Goal: Information Seeking & Learning: Learn about a topic

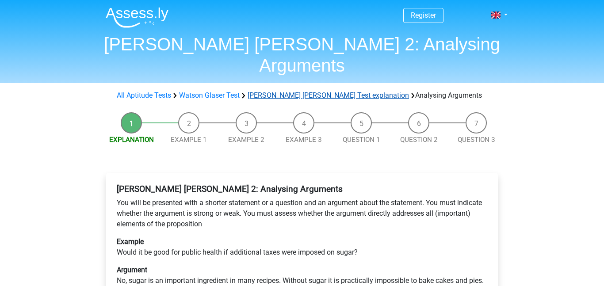
click at [295, 91] on link "[PERSON_NAME] [PERSON_NAME] Test explanation" at bounding box center [328, 95] width 161 height 8
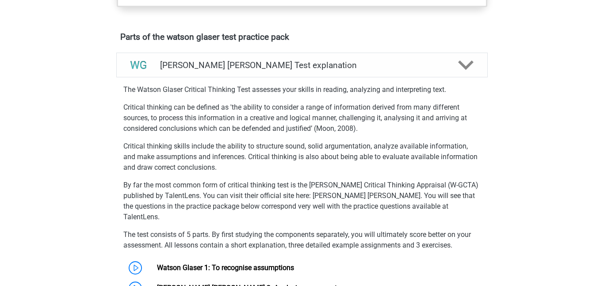
scroll to position [469, 0]
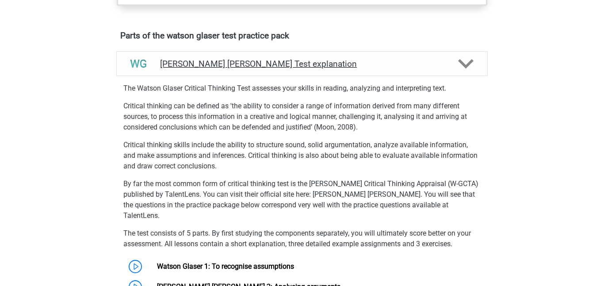
click at [311, 69] on h4 "[PERSON_NAME] [PERSON_NAME] Test explanation" at bounding box center [302, 64] width 284 height 10
click at [462, 69] on polygon at bounding box center [465, 64] width 15 height 10
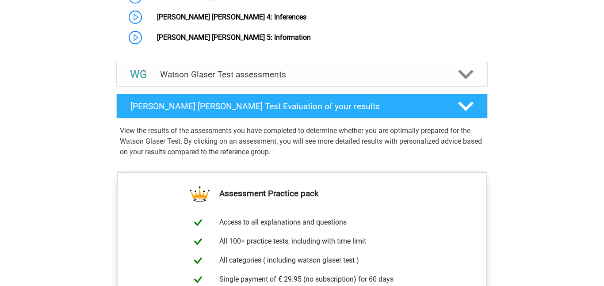
scroll to position [771, 0]
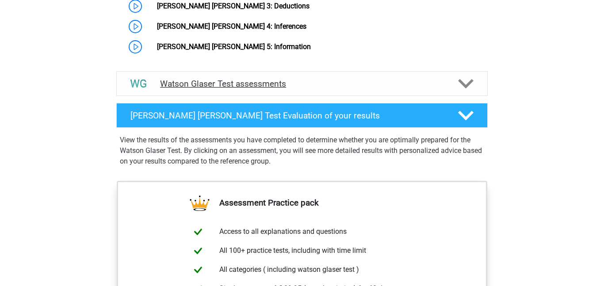
click at [457, 84] on div at bounding box center [465, 83] width 30 height 15
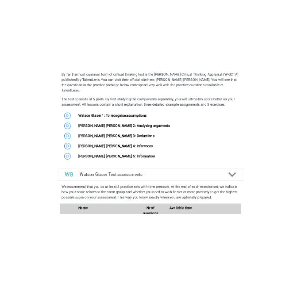
scroll to position [650, 0]
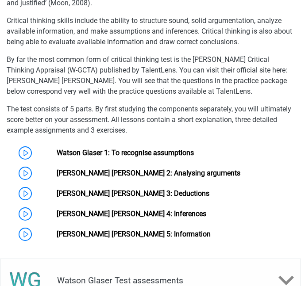
click at [113, 46] on p "Critical thinking skills include the ability to structure sound, solid argument…" at bounding box center [150, 31] width 287 height 32
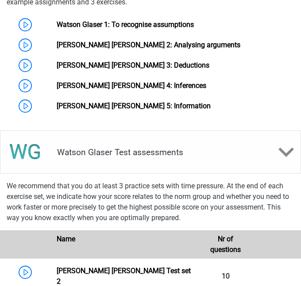
scroll to position [781, 0]
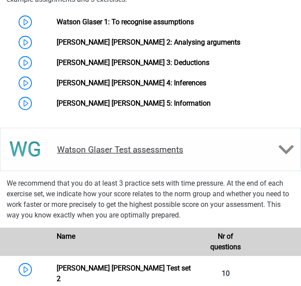
click at [281, 152] on icon at bounding box center [285, 149] width 15 height 15
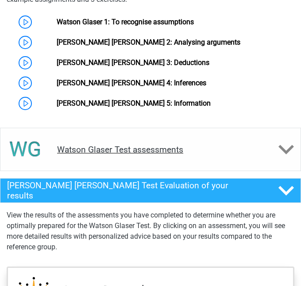
click at [281, 152] on icon at bounding box center [285, 149] width 15 height 15
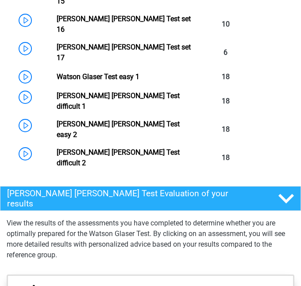
scroll to position [1430, 0]
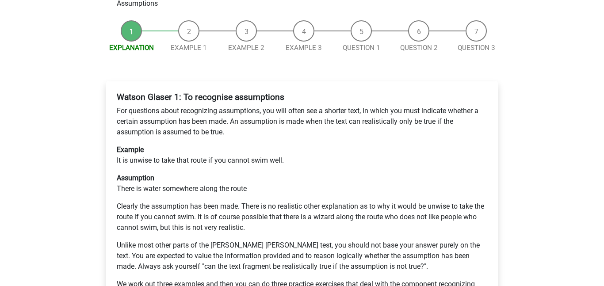
scroll to position [104, 0]
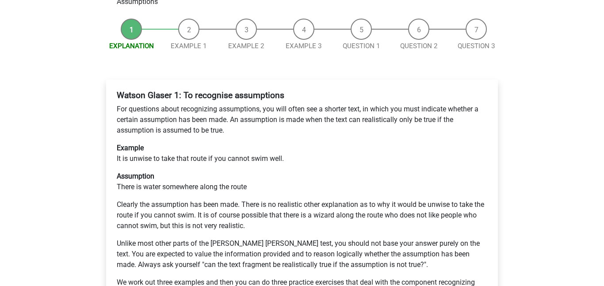
click at [273, 171] on p "Assumption There is water somewhere along the route" at bounding box center [302, 181] width 370 height 21
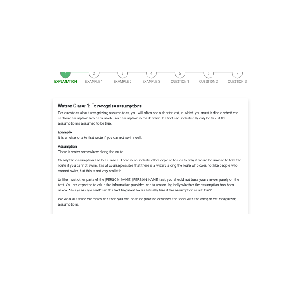
scroll to position [133, 0]
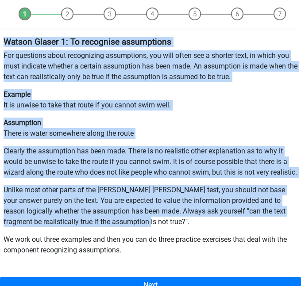
drag, startPoint x: 5, startPoint y: 21, endPoint x: 133, endPoint y: 208, distance: 226.8
click at [133, 208] on div "[PERSON_NAME] [PERSON_NAME] 1: To recognise assumptions For questions about rec…" at bounding box center [150, 149] width 301 height 233
copy div "[PERSON_NAME] [PERSON_NAME] 1: To recognise assumptions For questions about rec…"
click at [259, 170] on div "Watson Glaser 1: To recognise assumptions For questions about recognizing assum…" at bounding box center [150, 149] width 301 height 233
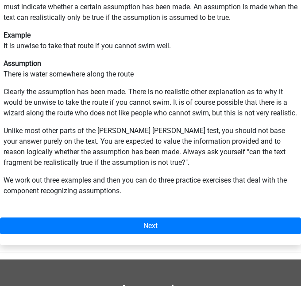
scroll to position [193, 0]
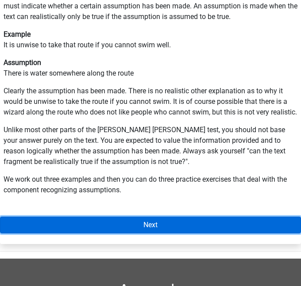
click at [190, 220] on link "Next" at bounding box center [150, 225] width 301 height 17
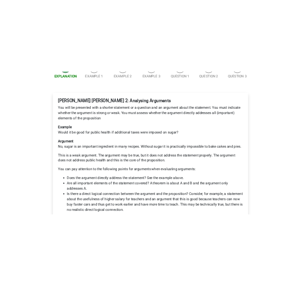
scroll to position [132, 0]
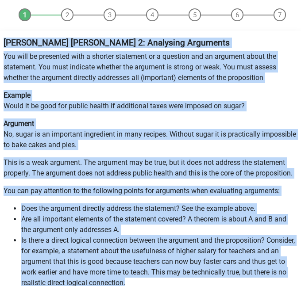
drag, startPoint x: 4, startPoint y: 21, endPoint x: 152, endPoint y: 260, distance: 281.1
click at [152, 260] on div "Watson Glaser 2: Analysing Arguments You will be presented with a shorter state…" at bounding box center [150, 180] width 301 height 293
copy div "Watson Glaser 2: Analysing Arguments You will be presented with a shorter state…"
click at [202, 125] on p "Argument No, sugar is an important ingredient in many recipes. Without sugar it…" at bounding box center [151, 134] width 294 height 32
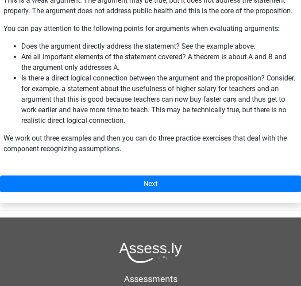
scroll to position [314, 0]
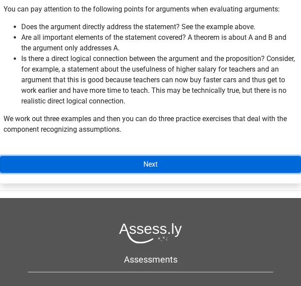
click at [193, 156] on link "Next" at bounding box center [150, 164] width 301 height 17
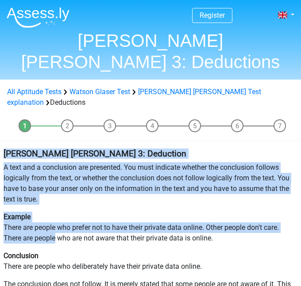
drag, startPoint x: 5, startPoint y: 122, endPoint x: 56, endPoint y: 208, distance: 99.3
click at [56, 208] on div "[PERSON_NAME] [PERSON_NAME] 3: Deduction A text and a conclusion are presented.…" at bounding box center [150, 251] width 301 height 212
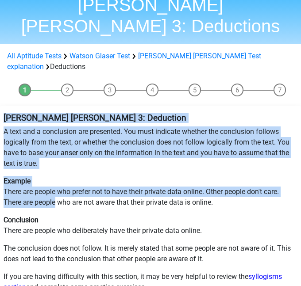
scroll to position [38, 0]
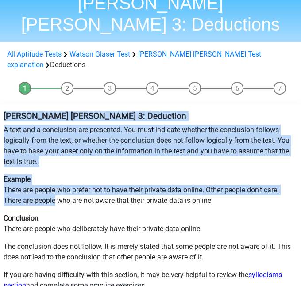
click at [4, 111] on b "Watson Glaser 3: Deduction" at bounding box center [95, 116] width 183 height 10
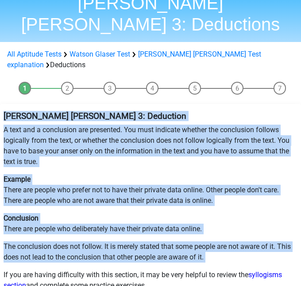
drag, startPoint x: 4, startPoint y: 82, endPoint x: 219, endPoint y: 224, distance: 257.1
click at [219, 224] on div "Watson Glaser 3: Deduction A text and a conclusion are presented. You must indi…" at bounding box center [150, 213] width 301 height 212
click at [143, 125] on p "A text and a conclusion are presented. You must indicate whether the conclusion…" at bounding box center [151, 146] width 294 height 42
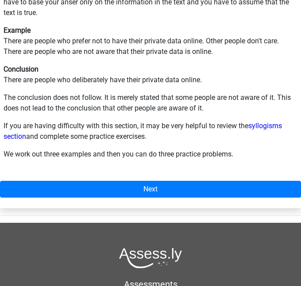
scroll to position [189, 0]
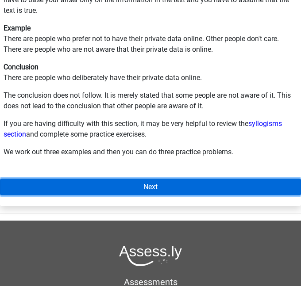
click at [165, 179] on link "Next" at bounding box center [150, 187] width 301 height 17
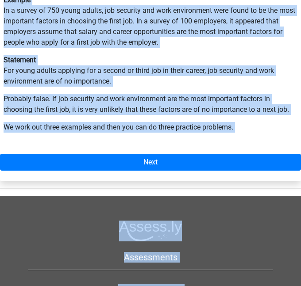
scroll to position [332, 0]
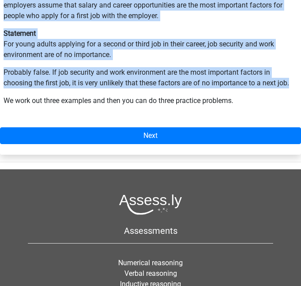
drag, startPoint x: 5, startPoint y: 13, endPoint x: 294, endPoint y: 63, distance: 293.8
copy div "[PERSON_NAME] [PERSON_NAME] 4: Inferences You will be presented with a text and…"
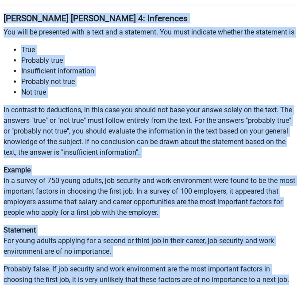
scroll to position [136, 0]
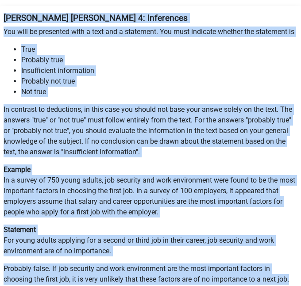
click at [201, 76] on li "Probably not true" at bounding box center [159, 81] width 276 height 11
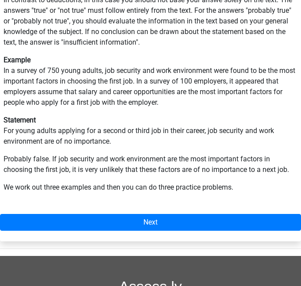
scroll to position [246, 0]
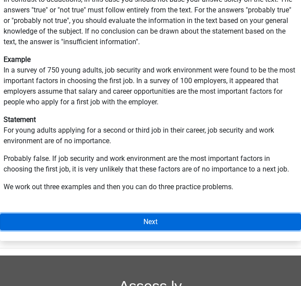
click at [136, 214] on link "Next" at bounding box center [150, 222] width 301 height 17
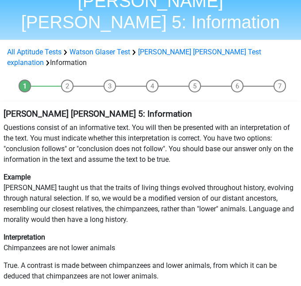
scroll to position [42, 0]
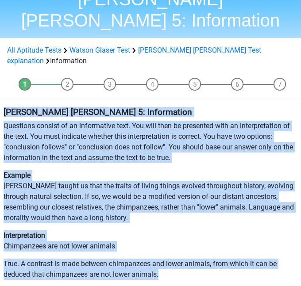
drag, startPoint x: 161, startPoint y: 243, endPoint x: 1, endPoint y: 83, distance: 226.0
click at [1, 103] on div "Watson Glaser 5: Information Questions consist of an informative text. You will…" at bounding box center [150, 205] width 301 height 205
copy div "Watson Glaser 5: Information Questions consist of an informative text. You will…"
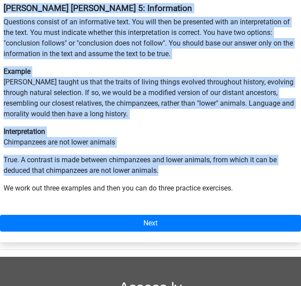
scroll to position [146, 0]
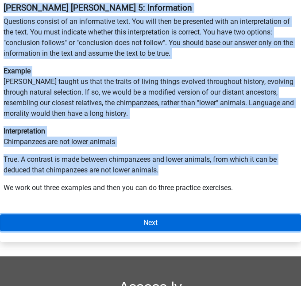
click at [186, 214] on link "Next" at bounding box center [150, 222] width 301 height 17
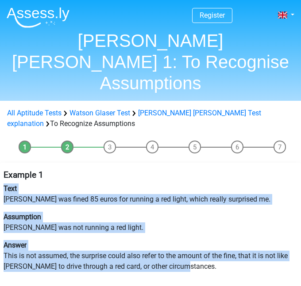
drag, startPoint x: 193, startPoint y: 244, endPoint x: 2, endPoint y: 164, distance: 207.2
click at [2, 166] on div "Example 1 Text Peter was fined 85 euros for running a red light, which really s…" at bounding box center [150, 224] width 301 height 116
copy div "Text Peter was fined 85 euros for running a red light, which really surprised m…"
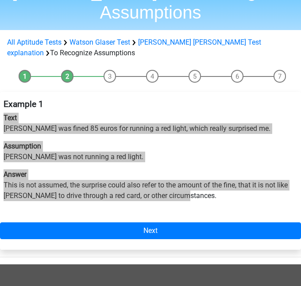
scroll to position [76, 0]
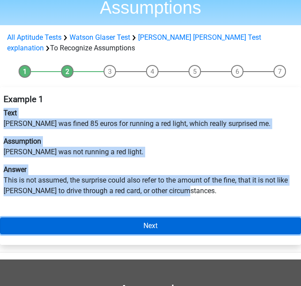
click at [153, 217] on link "Next" at bounding box center [150, 225] width 301 height 17
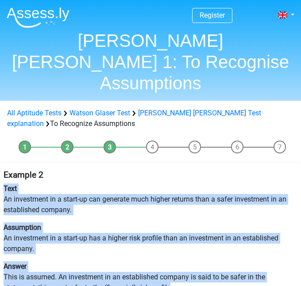
drag, startPoint x: 178, startPoint y: 266, endPoint x: 4, endPoint y: 166, distance: 199.8
click at [4, 166] on div "Example 2 Text An investment in a start-up can generate much higher returns tha…" at bounding box center [150, 234] width 301 height 137
copy div "Text An investment in a start-up can generate much higher returns than a safer …"
click at [194, 222] on p "Assumption An investment in a start-up has a higher risk profile than an invest…" at bounding box center [151, 238] width 294 height 32
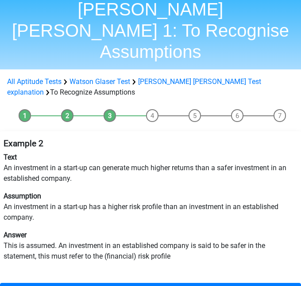
scroll to position [46, 0]
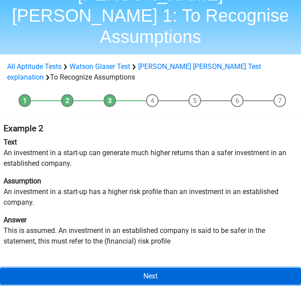
click at [183, 268] on link "Next" at bounding box center [150, 276] width 301 height 17
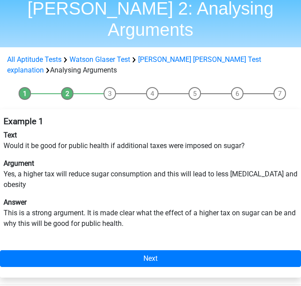
scroll to position [58, 0]
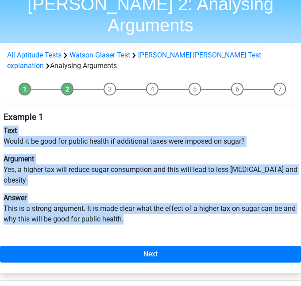
drag, startPoint x: 4, startPoint y: 109, endPoint x: 127, endPoint y: 183, distance: 143.8
click at [127, 183] on div "Example 1 Text Would it be good for public health if additional taxes were impo…" at bounding box center [150, 171] width 301 height 127
copy div "Text Would it be good for public health if additional taxes were imposed on sug…"
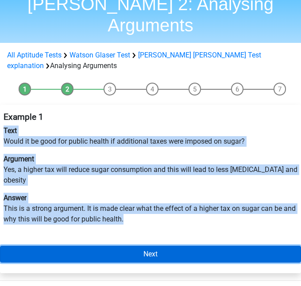
click at [167, 246] on link "Next" at bounding box center [150, 254] width 301 height 17
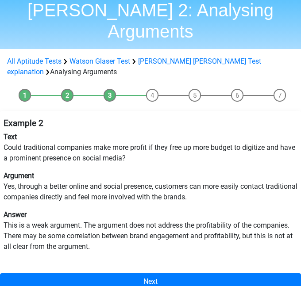
scroll to position [54, 0]
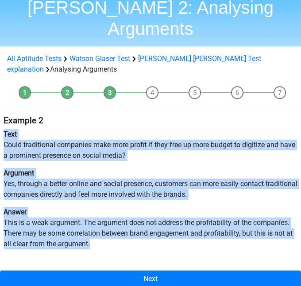
drag, startPoint x: 3, startPoint y: 111, endPoint x: 109, endPoint y: 226, distance: 156.1
click at [109, 226] on div "Example 2 Text Could traditional companies make more profit if they free up mor…" at bounding box center [150, 186] width 301 height 148
copy div "Text Could traditional companies make more profit if they free up more budget t…"
click at [266, 176] on p "Argument Yes, through a better online and social presence, customers can more e…" at bounding box center [151, 184] width 294 height 32
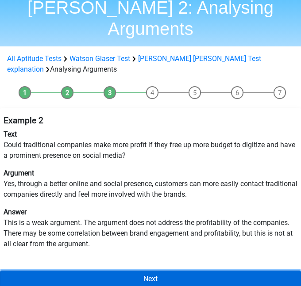
click at [149, 271] on link "Next" at bounding box center [150, 279] width 301 height 17
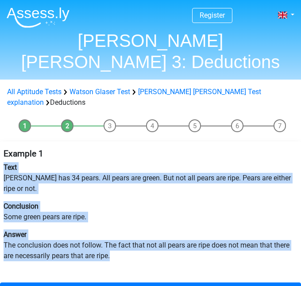
drag, startPoint x: 115, startPoint y: 212, endPoint x: 4, endPoint y: 134, distance: 136.1
click at [4, 145] on div "Example 1 Text [PERSON_NAME] has 34 pears. All pears are green. But not all pea…" at bounding box center [150, 208] width 301 height 127
copy div "Text [PERSON_NAME] has 34 pears. All pears are green. But not all pears are rip…"
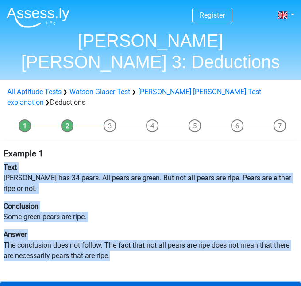
click at [122, 282] on link "Next" at bounding box center [150, 290] width 301 height 17
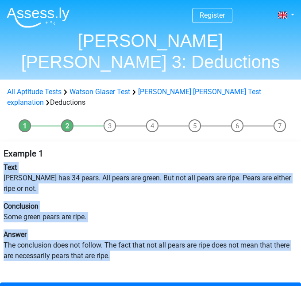
click at [68, 145] on div "Example 1 Text Peter has 34 pears. All pears are green. But not all pears are r…" at bounding box center [150, 208] width 301 height 127
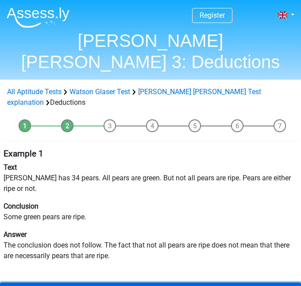
click at [116, 282] on link "Next" at bounding box center [150, 290] width 301 height 17
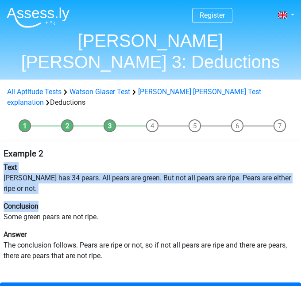
drag, startPoint x: 4, startPoint y: 133, endPoint x: 55, endPoint y: 167, distance: 61.7
click at [55, 167] on div "Example 2 Text [PERSON_NAME] has 34 pears. All pears are green. But not all pea…" at bounding box center [150, 208] width 301 height 127
click at [93, 201] on p "Conclusion Some green pears are not ripe." at bounding box center [151, 211] width 294 height 21
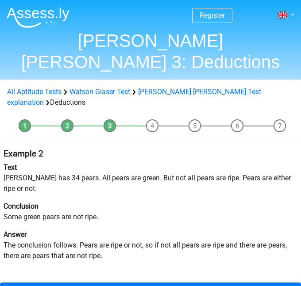
click at [68, 119] on li "Example 1" at bounding box center [67, 126] width 42 height 14
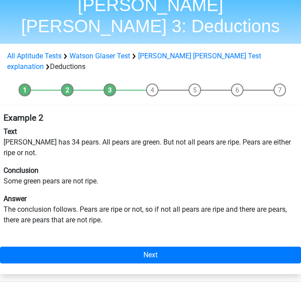
scroll to position [35, 0]
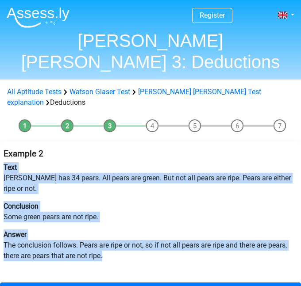
drag, startPoint x: 110, startPoint y: 210, endPoint x: 3, endPoint y: 137, distance: 129.4
click at [3, 145] on div "Example 2 Text Peter has 34 pears. All pears are green. But not all pears are r…" at bounding box center [150, 208] width 301 height 127
copy div "Text Peter has 34 pears. All pears are green. But not all pears are ripe. Pears…"
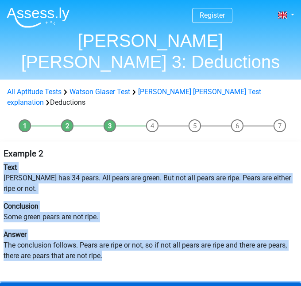
click at [177, 282] on link "Next" at bounding box center [150, 290] width 301 height 17
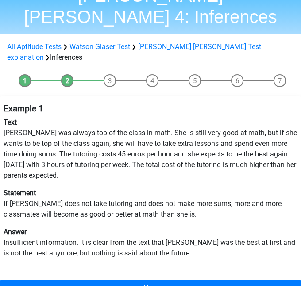
scroll to position [54, 0]
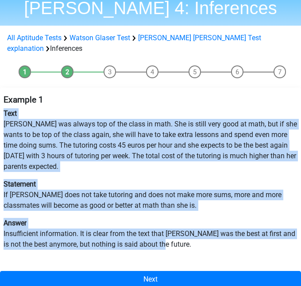
drag, startPoint x: 164, startPoint y: 213, endPoint x: 3, endPoint y: 81, distance: 207.7
click at [3, 91] on div "Example 1 Text [PERSON_NAME] was always top of the class in math. She is still …" at bounding box center [150, 175] width 301 height 169
copy div "Text [PERSON_NAME] was always top of the class in math. She is still very good …"
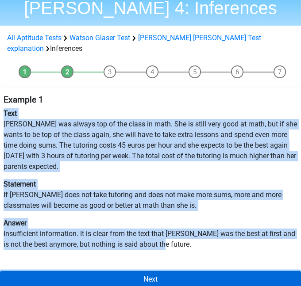
click at [171, 271] on link "Next" at bounding box center [150, 279] width 301 height 17
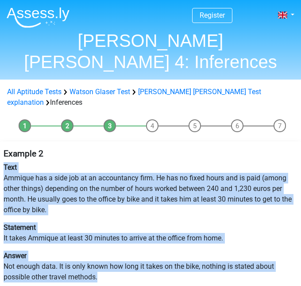
drag, startPoint x: 99, startPoint y: 247, endPoint x: 5, endPoint y: 136, distance: 144.9
click at [5, 145] on div "Example 2 Text Ammique has a side job at an accountancy firm. He has no fixed h…" at bounding box center [150, 219] width 301 height 148
copy div "Text Ammique has a side job at an accountancy firm. He has no fixed hours and i…"
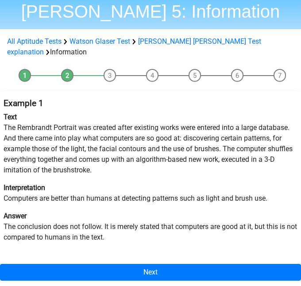
scroll to position [53, 0]
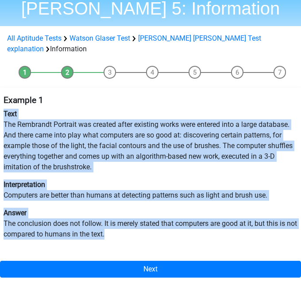
drag, startPoint x: 4, startPoint y: 81, endPoint x: 121, endPoint y: 200, distance: 167.2
click at [121, 200] on div "Example 1 Text The Rembrandt Portrait was created after existing works were ent…" at bounding box center [150, 171] width 301 height 159
copy div "Text The Rembrandt Portrait was created after existing works were entered into …"
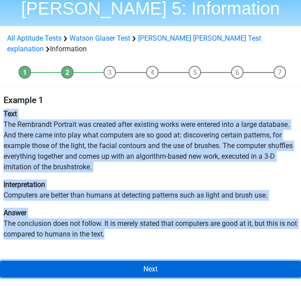
click at [179, 261] on link "Next" at bounding box center [150, 269] width 301 height 17
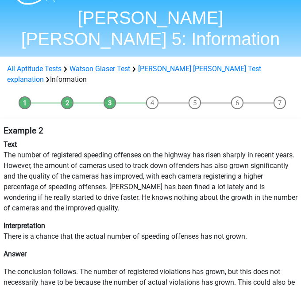
scroll to position [23, 0]
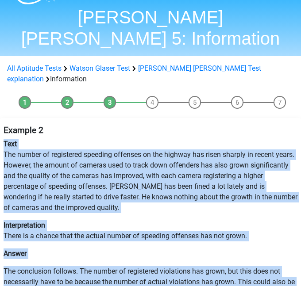
drag, startPoint x: 166, startPoint y: 262, endPoint x: 4, endPoint y: 111, distance: 221.4
click at [4, 122] on div "Example 2 Text The number of registered speeding offenses on the highway has ri…" at bounding box center [150, 215] width 301 height 187
copy div "Text The number of registered speeding offenses on the highway has risen sharpl…"
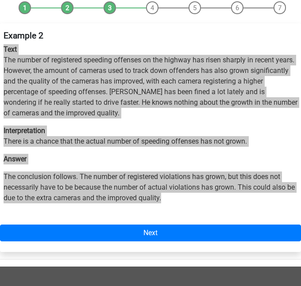
scroll to position [122, 0]
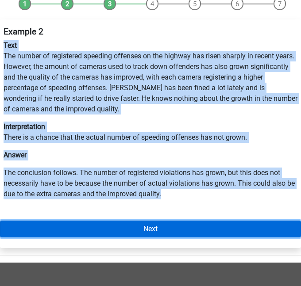
click at [186, 221] on link "Next" at bounding box center [150, 229] width 301 height 17
